Goal: Navigation & Orientation: Find specific page/section

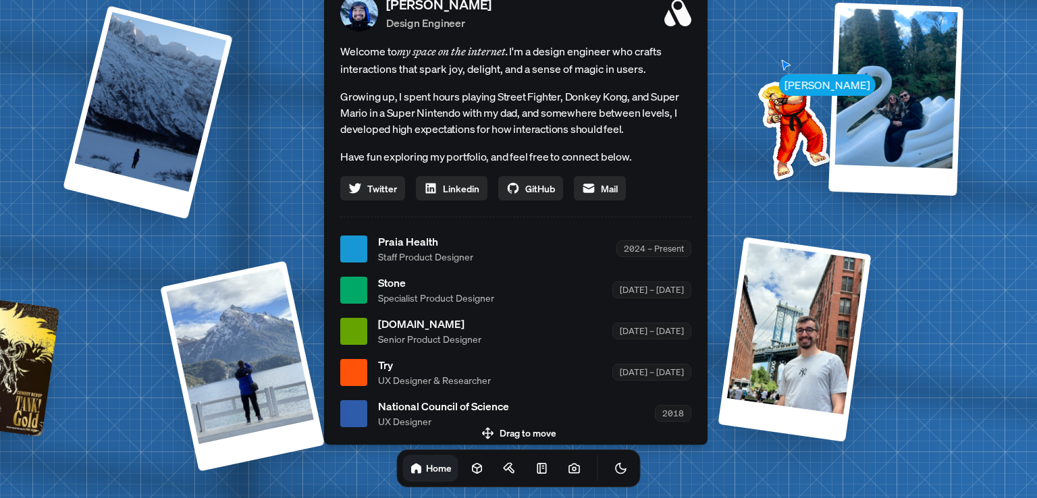
click at [508, 415] on span "UX Designer" at bounding box center [443, 422] width 131 height 14
click at [491, 429] on div "Drag to move Home" at bounding box center [518, 454] width 265 height 65
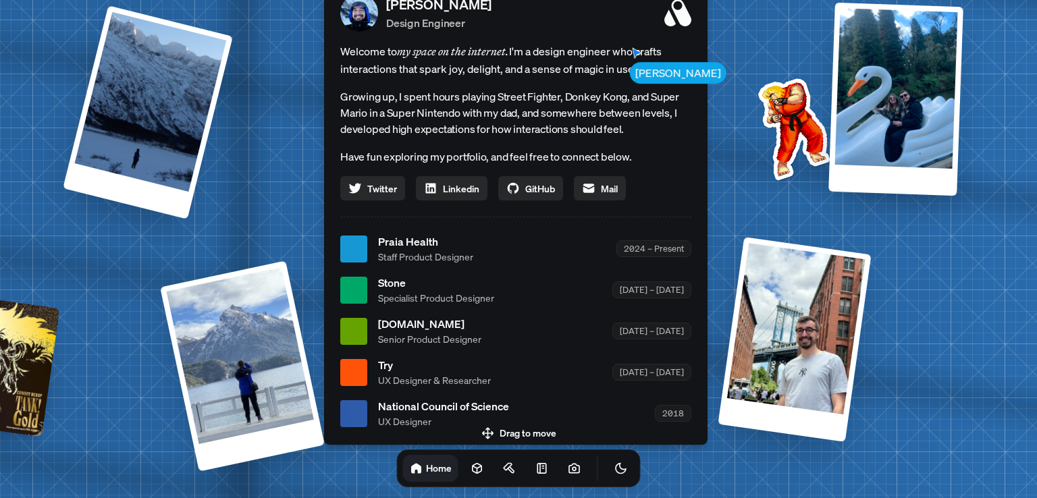
drag, startPoint x: 491, startPoint y: 429, endPoint x: 490, endPoint y: 373, distance: 55.4
click at [490, 373] on body "[PERSON_NAME] [PERSON_NAME] Design Engineer Welcome to my space on the internet…" at bounding box center [518, 296] width 1037 height 593
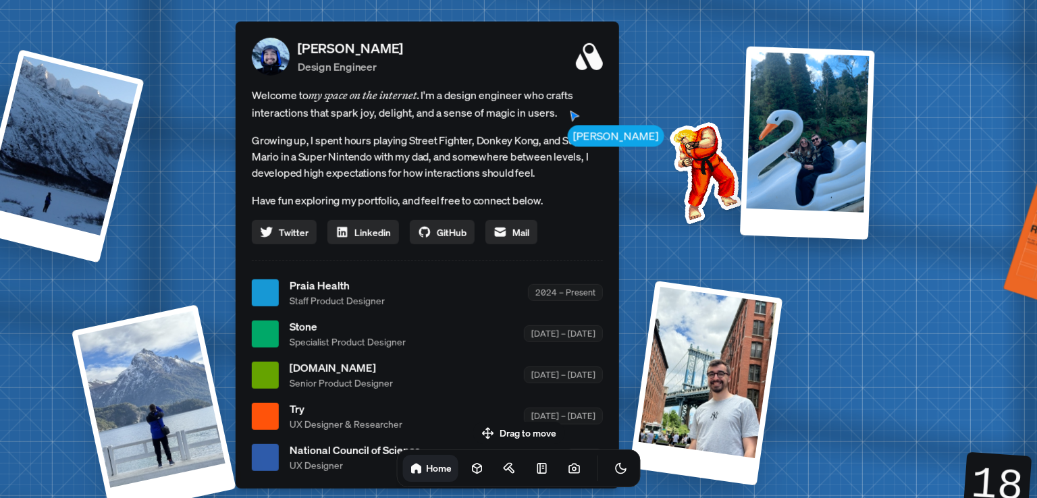
drag, startPoint x: 598, startPoint y: 182, endPoint x: 577, endPoint y: 278, distance: 98.8
click at [586, 188] on div "Welcome to my space on the internet. I'm a design engineer who crafts interacti…" at bounding box center [427, 165] width 351 height 158
click at [540, 304] on div "[PERSON_NAME] [PERSON_NAME] Design Engineer Welcome to my space on the internet…" at bounding box center [430, 293] width 2020 height 1769
click at [591, 224] on div "[PERSON_NAME] Design Engineer Welcome to my space on the internet. I'm a design…" at bounding box center [427, 255] width 383 height 467
click at [589, 171] on div "[PERSON_NAME] [PERSON_NAME] Design Engineer Welcome to my space on the internet…" at bounding box center [430, 293] width 2020 height 1769
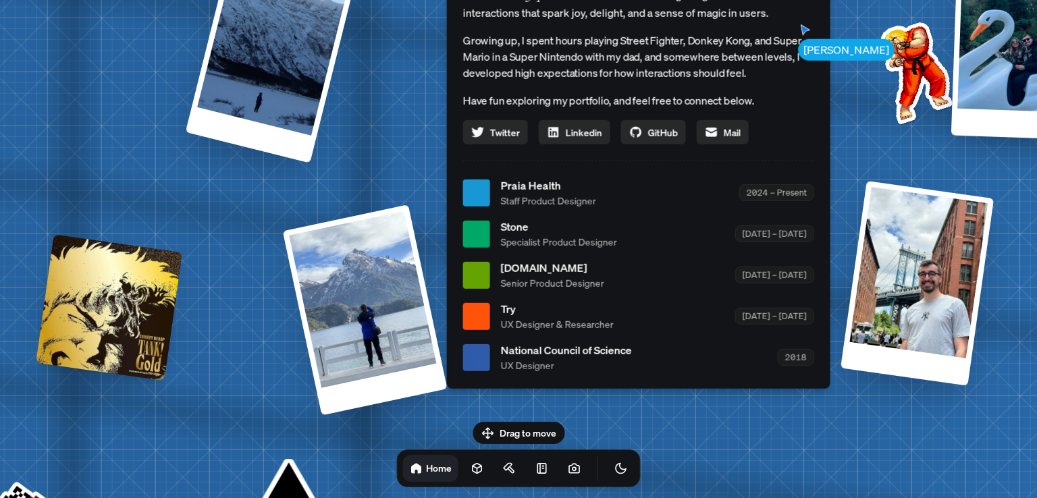
drag, startPoint x: 708, startPoint y: 144, endPoint x: 868, endPoint y: 63, distance: 179.6
click at [868, 63] on img at bounding box center [914, 70] width 136 height 136
click at [608, 344] on div "[PERSON_NAME] [PERSON_NAME] Design Engineer Welcome to my space on the internet…" at bounding box center [641, 193] width 2020 height 1769
click at [599, 368] on body "[PERSON_NAME] [PERSON_NAME] Design Engineer Welcome to my space on the internet…" at bounding box center [518, 296] width 1037 height 593
